Goal: Information Seeking & Learning: Learn about a topic

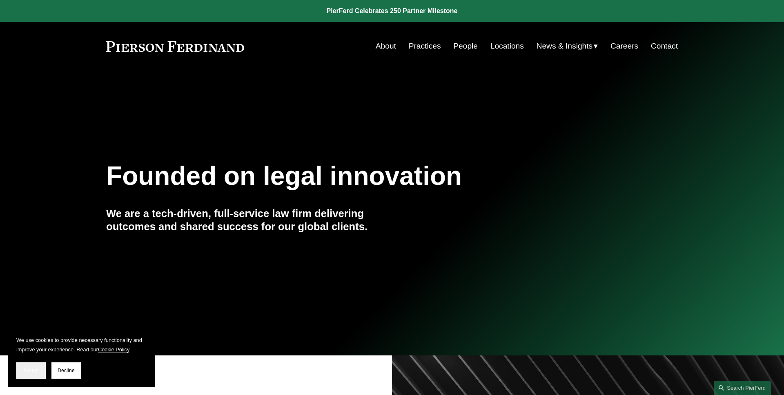
click at [36, 369] on span "Accept" at bounding box center [31, 371] width 16 height 6
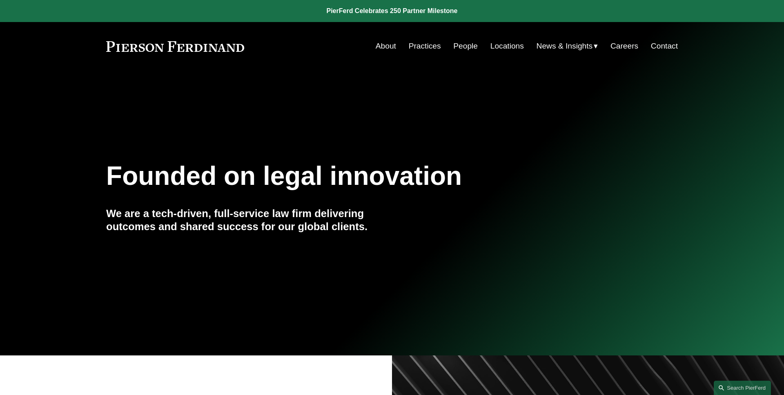
click at [0, 0] on span "News" at bounding box center [0, 0] width 0 height 0
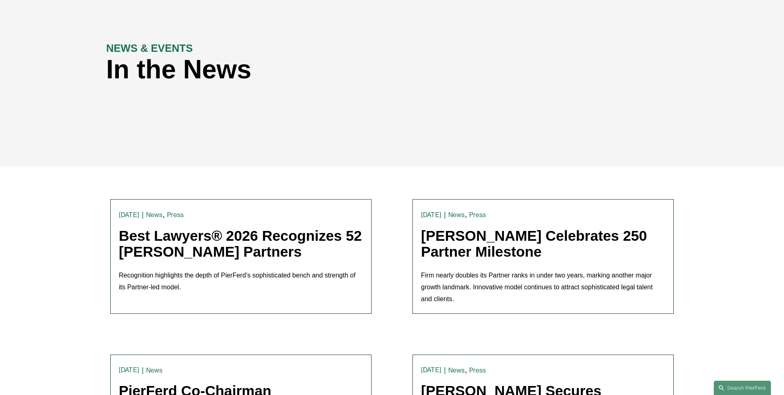
scroll to position [91, 0]
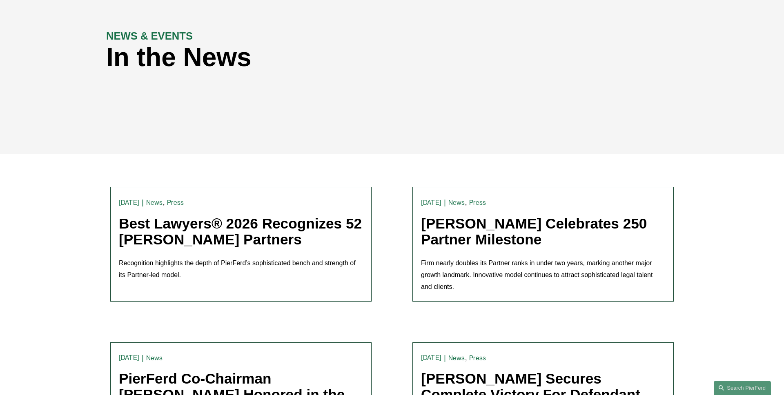
click at [174, 232] on link "Best Lawyers® 2026 Recognizes 52 [PERSON_NAME] Partners" at bounding box center [240, 232] width 243 height 32
